Goal: Task Accomplishment & Management: Manage account settings

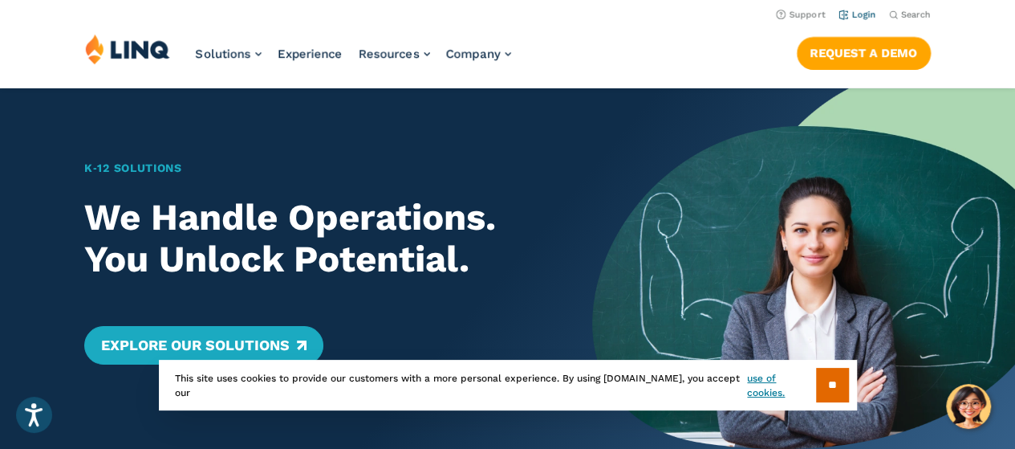
click at [868, 15] on link "Login" at bounding box center [858, 15] width 38 height 10
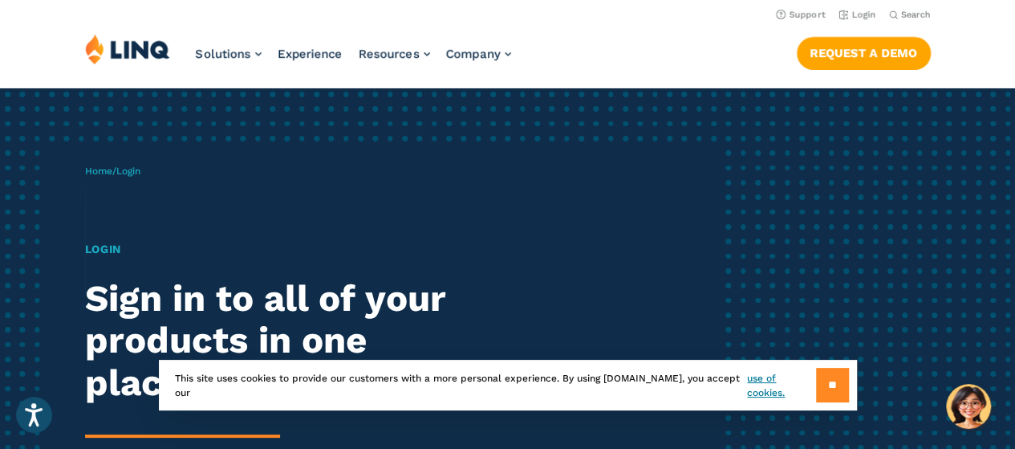
click at [822, 382] on input "**" at bounding box center [832, 385] width 33 height 35
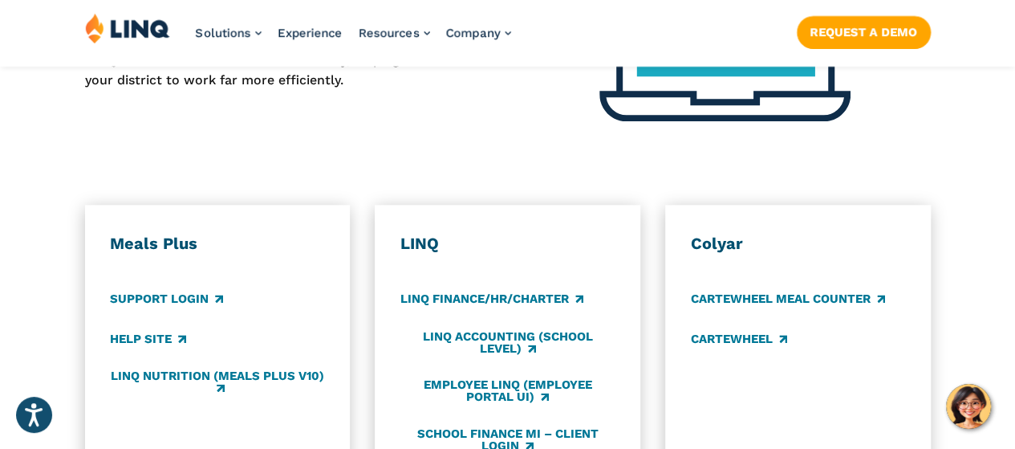
scroll to position [883, 0]
